Goal: Find specific page/section: Find specific page/section

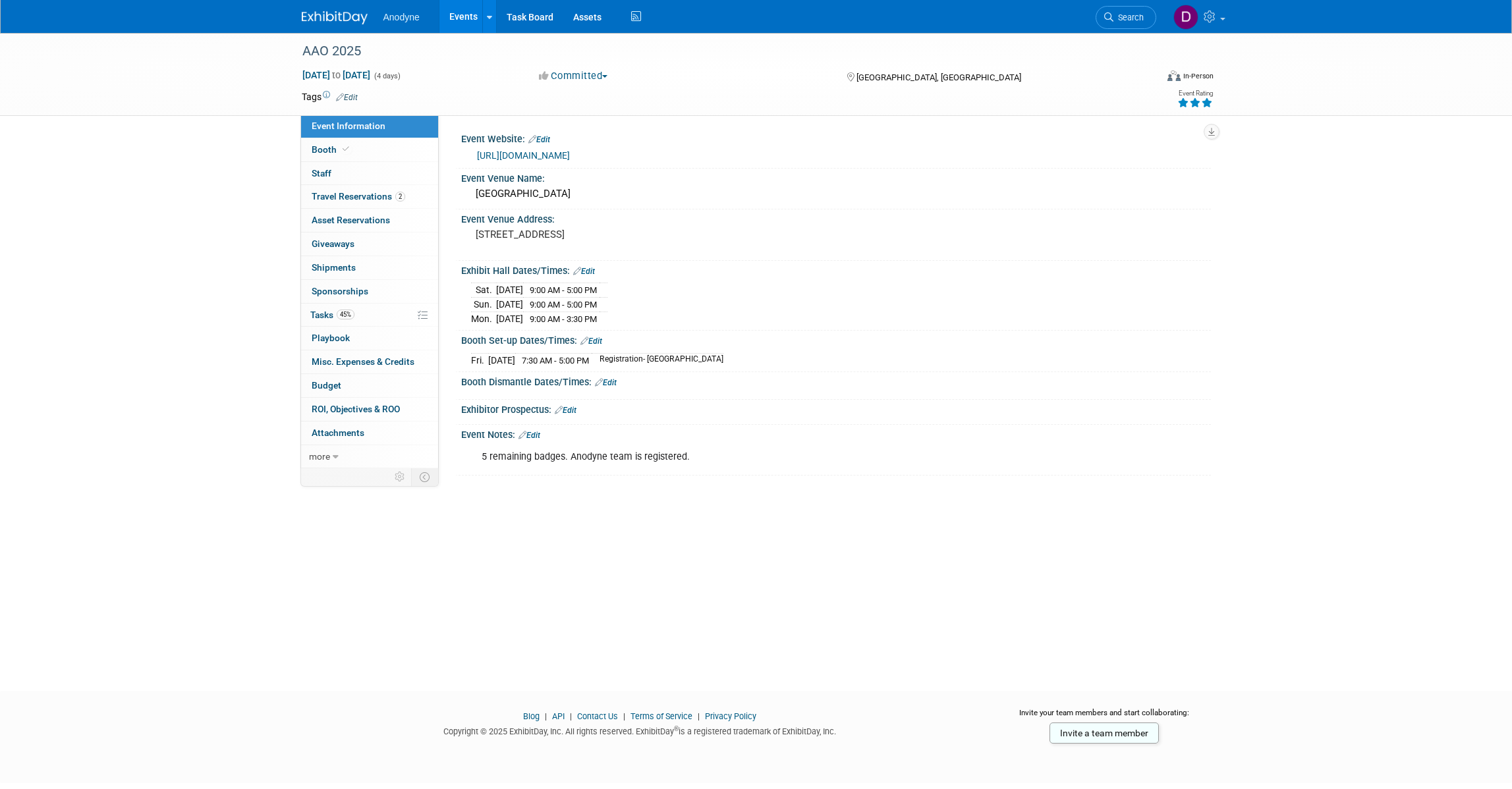
click at [876, 137] on div "AAO 2025 [DATE] to [DATE] (4 days) [DATE] to [DATE] Committed Committed Conside…" at bounding box center [756, 350] width 1512 height 634
click at [363, 311] on link "45% Tasks 45%" at bounding box center [369, 315] width 137 height 23
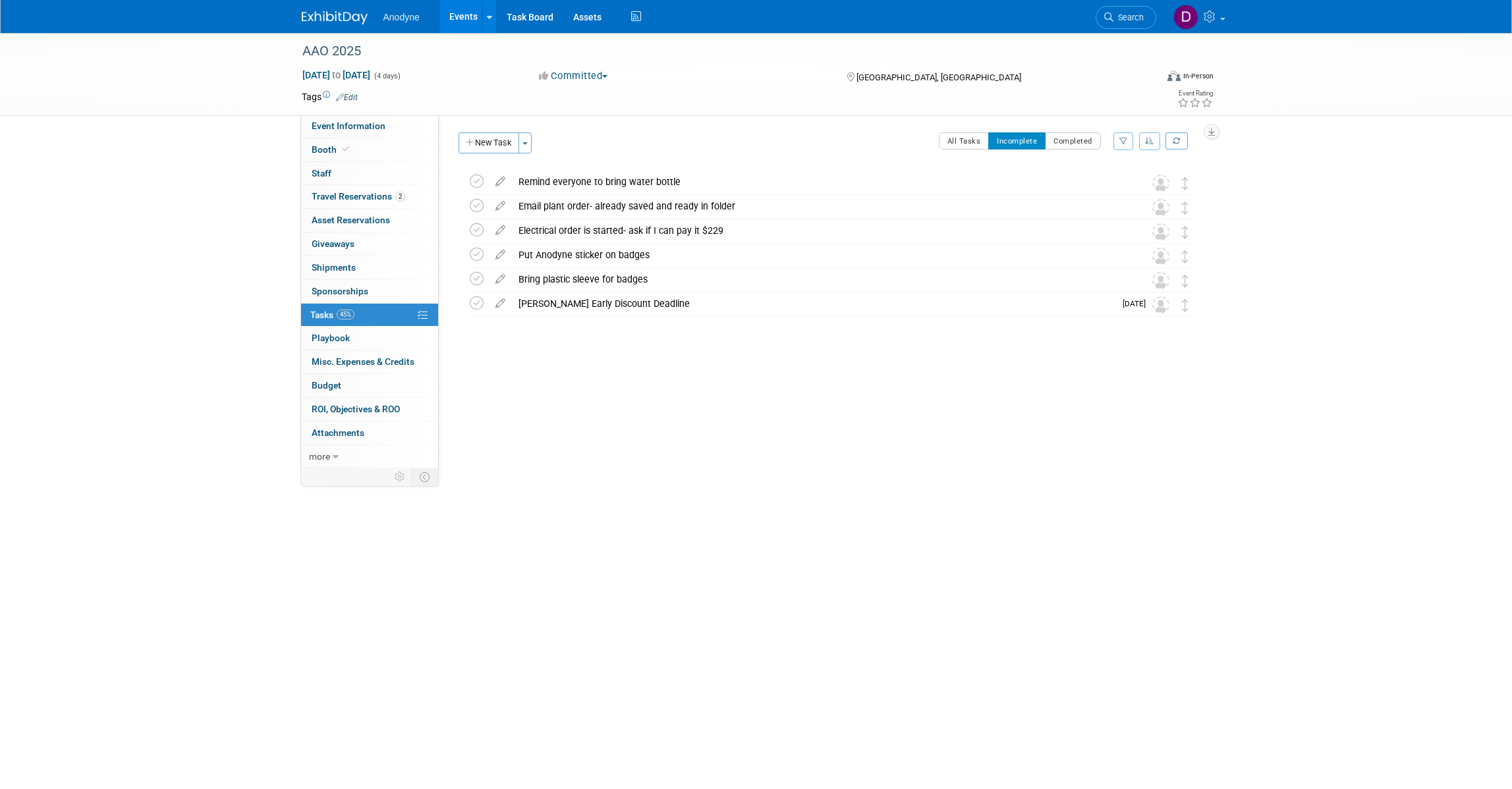
click at [168, 313] on div "AAO 2025 Oct 17, 2025 to Oct 20, 2025 (4 days) Oct 17, 2025 to Oct 20, 2025 Com…" at bounding box center [756, 350] width 1512 height 634
click at [876, 214] on div "AAO 2025 Oct 17, 2025 to Oct 20, 2025 (4 days) Oct 17, 2025 to Oct 20, 2025 Com…" at bounding box center [756, 350] width 1512 height 634
click at [379, 130] on span "Event Information" at bounding box center [349, 125] width 74 height 10
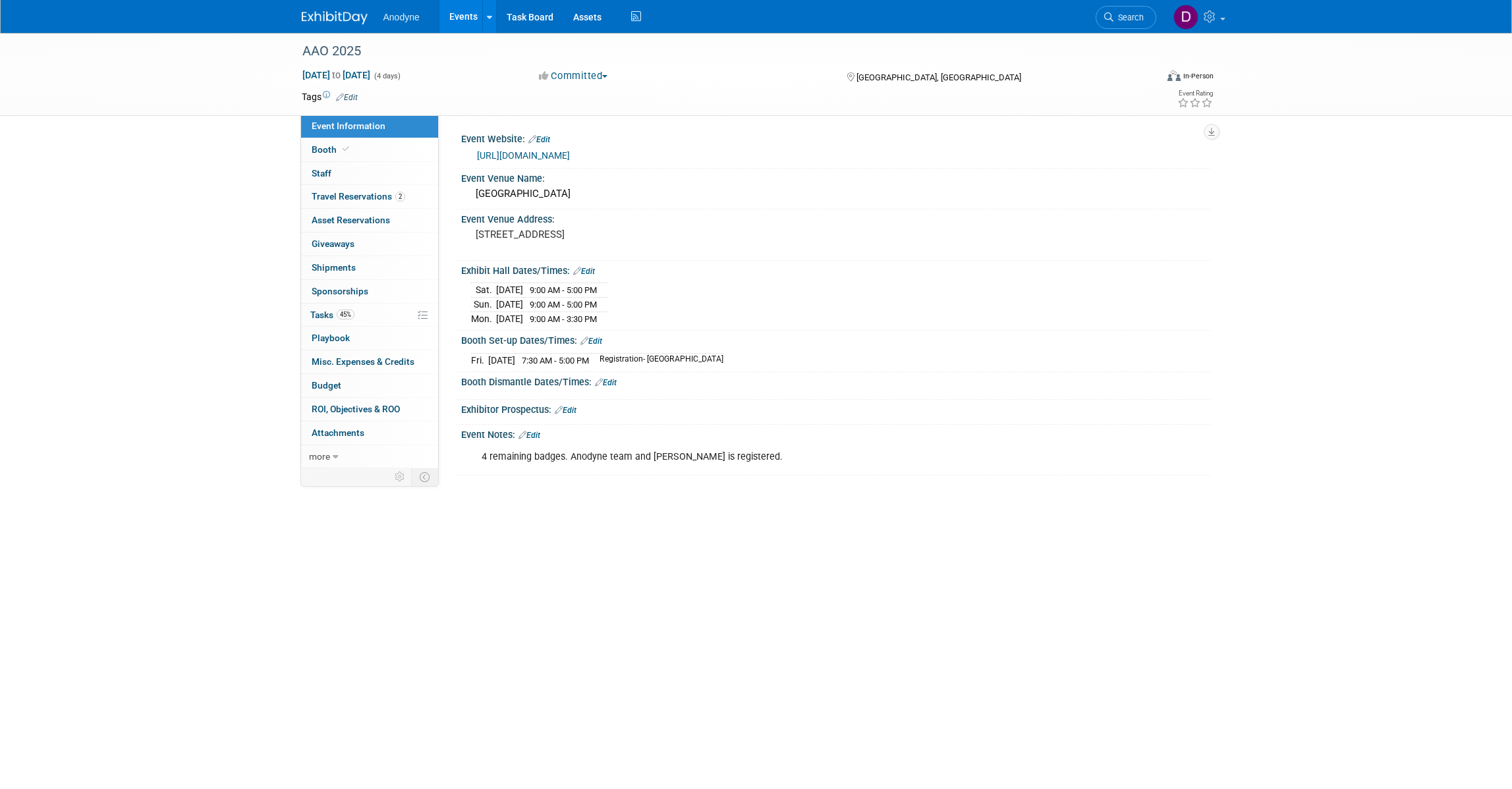
click at [357, 21] on img at bounding box center [335, 18] width 66 height 13
